Goal: Task Accomplishment & Management: Manage account settings

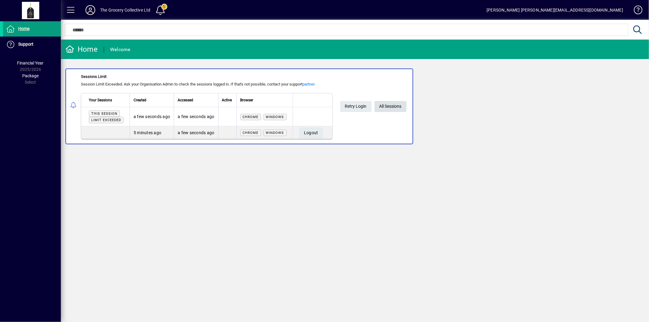
click at [393, 108] on span "All Sessions" at bounding box center [390, 106] width 22 height 10
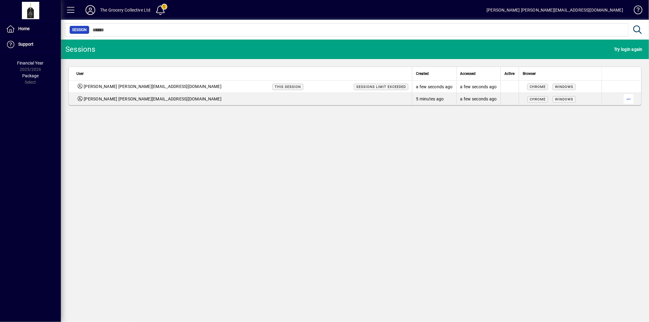
click at [628, 99] on span "button" at bounding box center [628, 99] width 15 height 15
click at [596, 110] on span "Logout" at bounding box center [602, 111] width 51 height 7
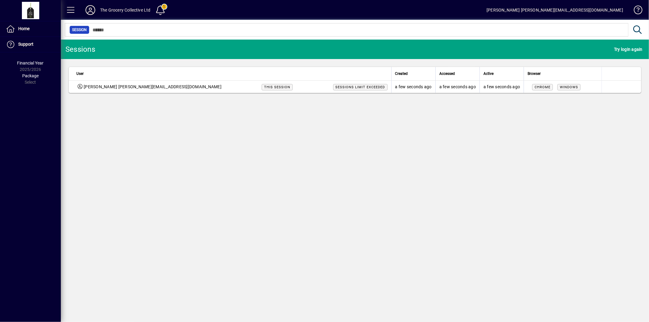
click at [93, 12] on icon at bounding box center [90, 10] width 12 height 10
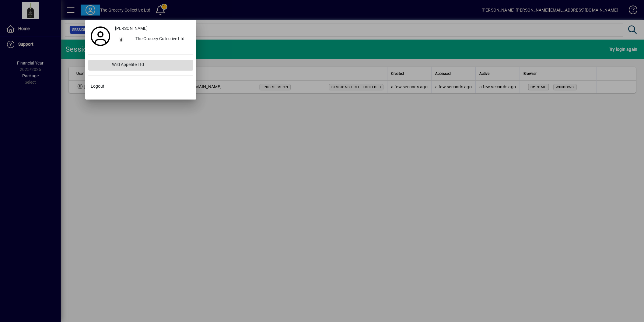
click at [113, 66] on div "Wild Appetite Ltd" at bounding box center [150, 65] width 86 height 11
